Goal: Information Seeking & Learning: Find specific page/section

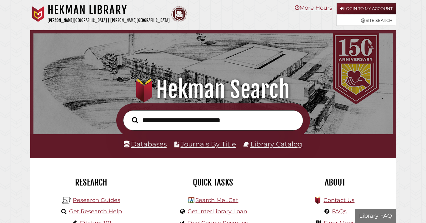
click at [166, 124] on input "text" at bounding box center [213, 120] width 180 height 20
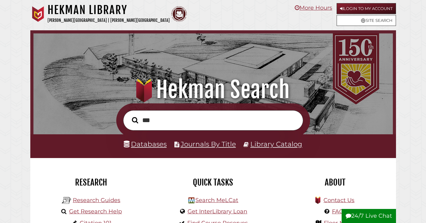
scroll to position [119, 356]
type input "**********"
click at [129, 115] on button "Search" at bounding box center [135, 120] width 13 height 10
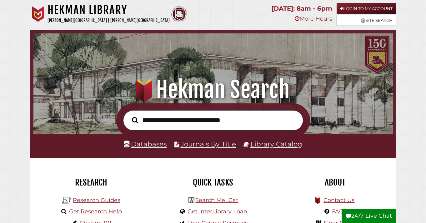
scroll to position [119, 356]
click at [151, 144] on link "Databases" at bounding box center [145, 144] width 43 height 8
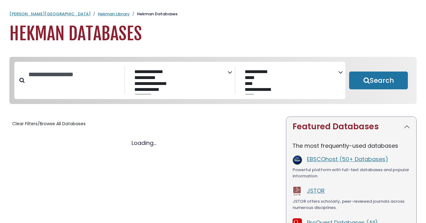
select select "Database Subject Filter"
select select "Database Vendors Filter"
select select "Database Subject Filter"
select select "Database Vendors Filter"
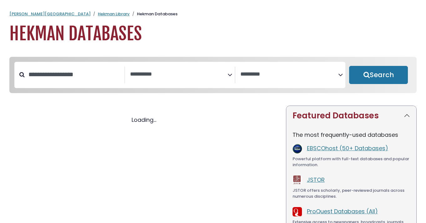
select select "Database Subject Filter"
select select "Database Vendors Filter"
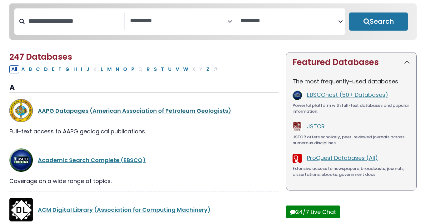
scroll to position [51, 0]
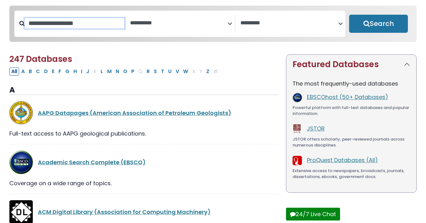
click at [68, 26] on input "Search database by title or keyword" at bounding box center [75, 23] width 100 height 10
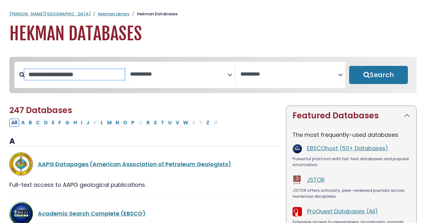
scroll to position [1, 0]
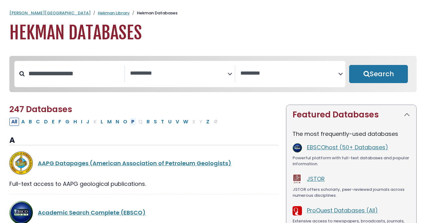
click at [134, 123] on button "P" at bounding box center [132, 122] width 7 height 8
select select "Database Subject Filter"
select select "Database Vendors Filter"
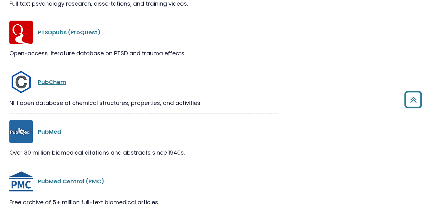
scroll to position [1142, 0]
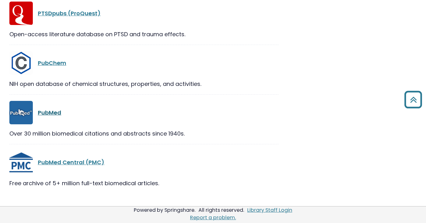
click at [52, 114] on link "PubMed" at bounding box center [49, 113] width 23 height 8
